Goal: Transaction & Acquisition: Purchase product/service

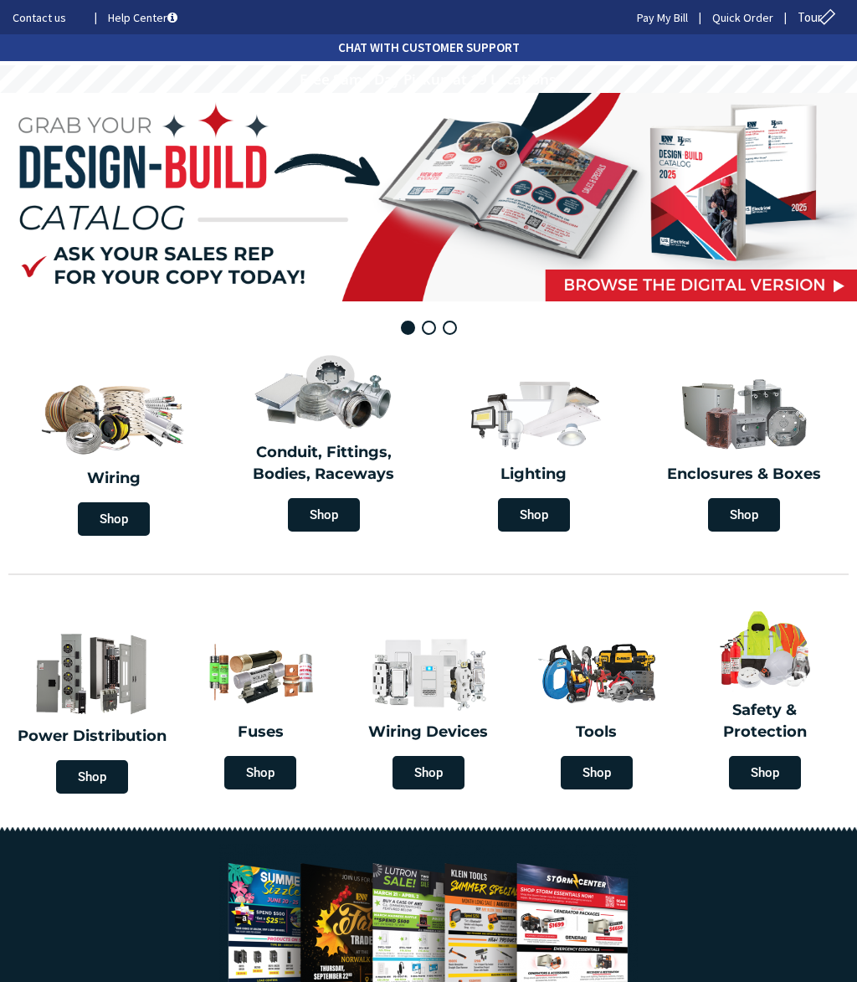
click at [753, 505] on span "Shop" at bounding box center [744, 514] width 72 height 33
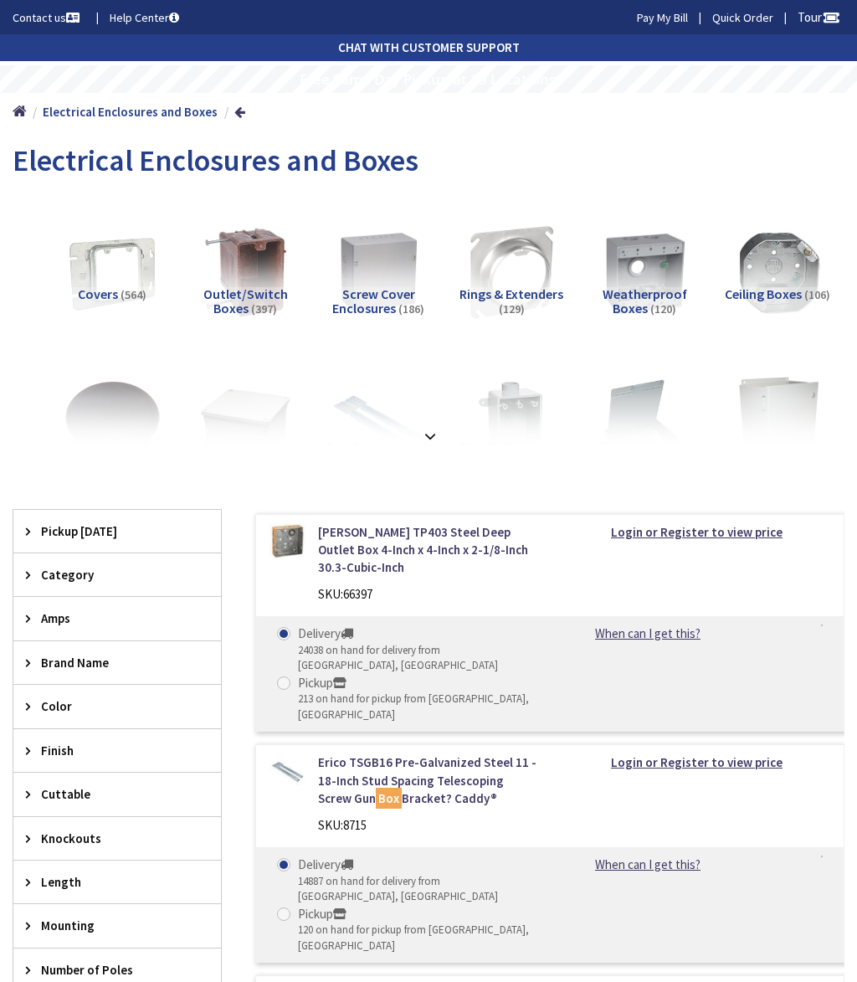
click at [427, 449] on div "View Subcategories Covers (564) Outlet/Switch Boxes (397) Screw Cover Enclosure…" at bounding box center [429, 940] width 832 height 1492
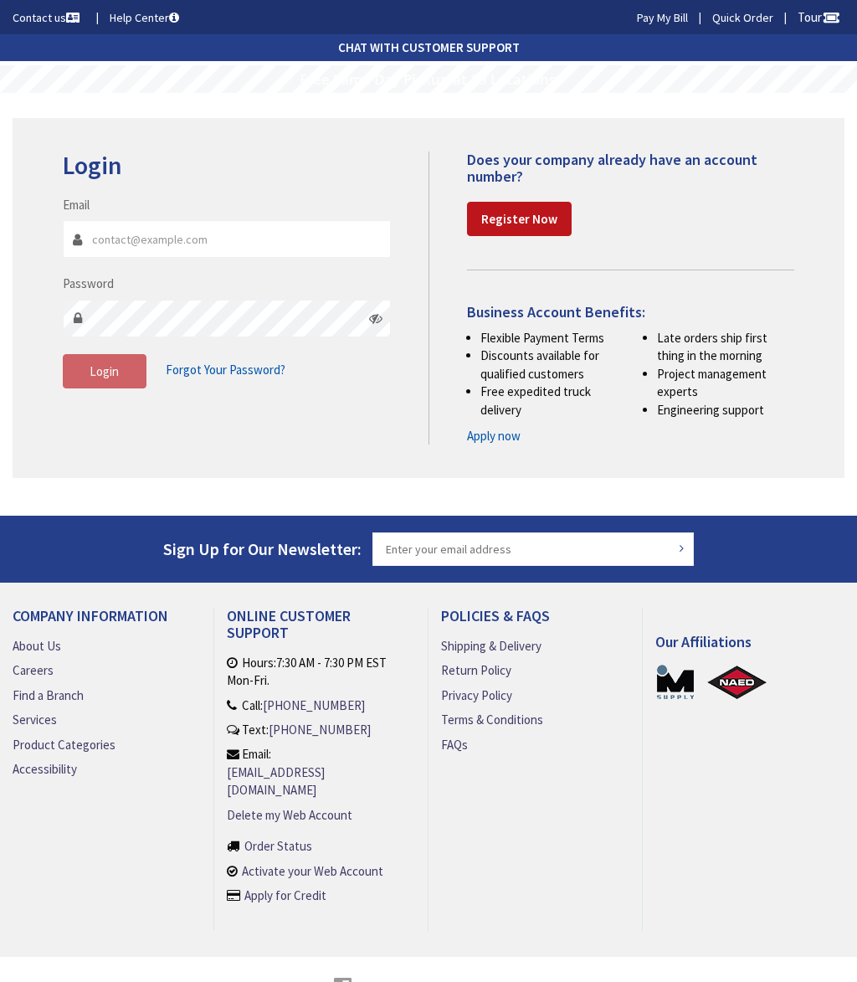
click at [98, 246] on input "Email" at bounding box center [227, 239] width 328 height 38
